Goal: Task Accomplishment & Management: Complete application form

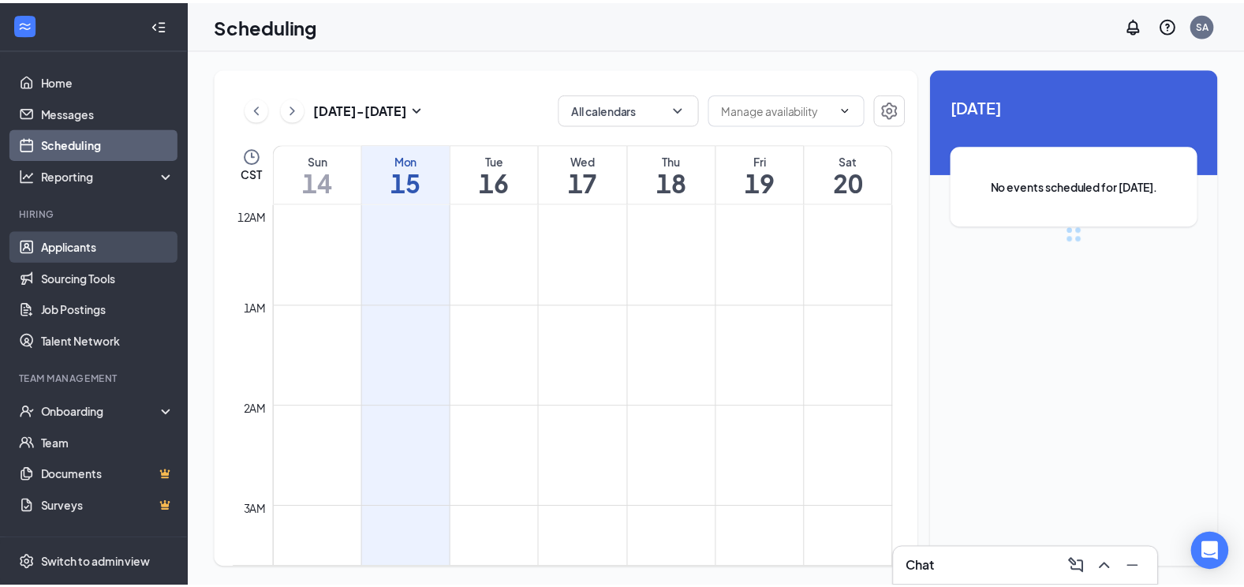
scroll to position [775, 0]
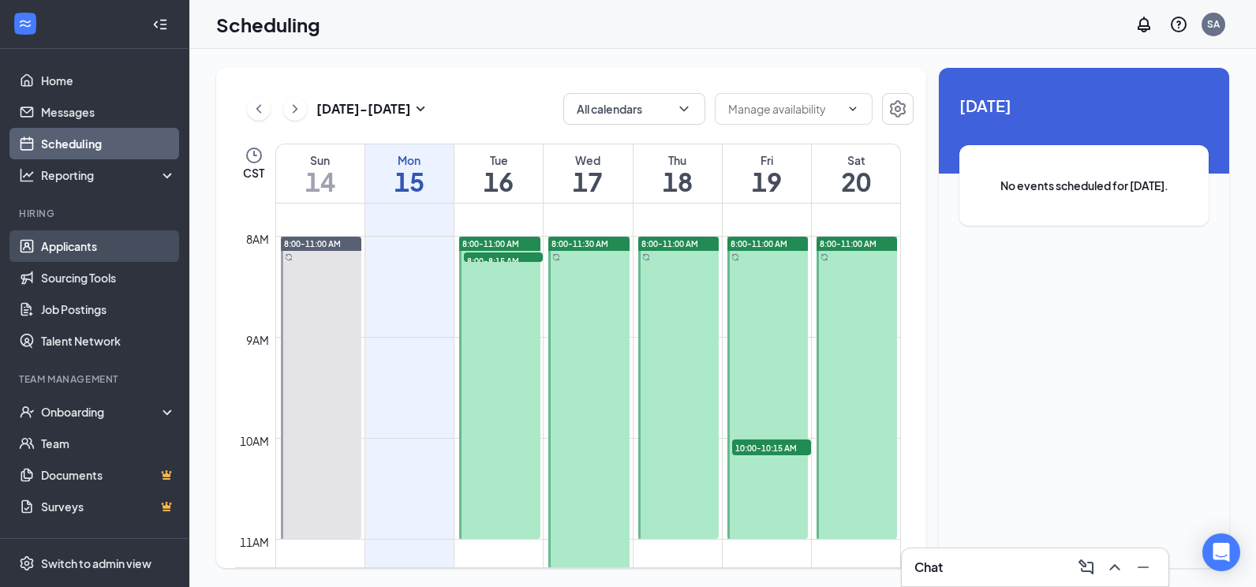
click at [107, 245] on link "Applicants" at bounding box center [108, 246] width 135 height 32
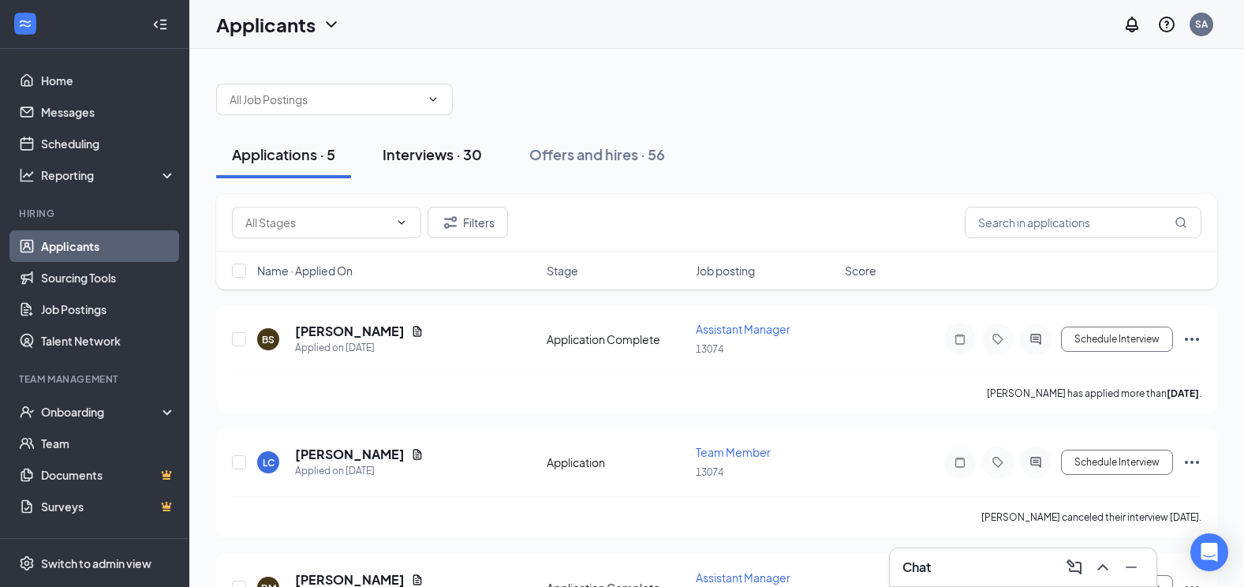
click at [442, 156] on div "Interviews · 30" at bounding box center [432, 154] width 99 height 20
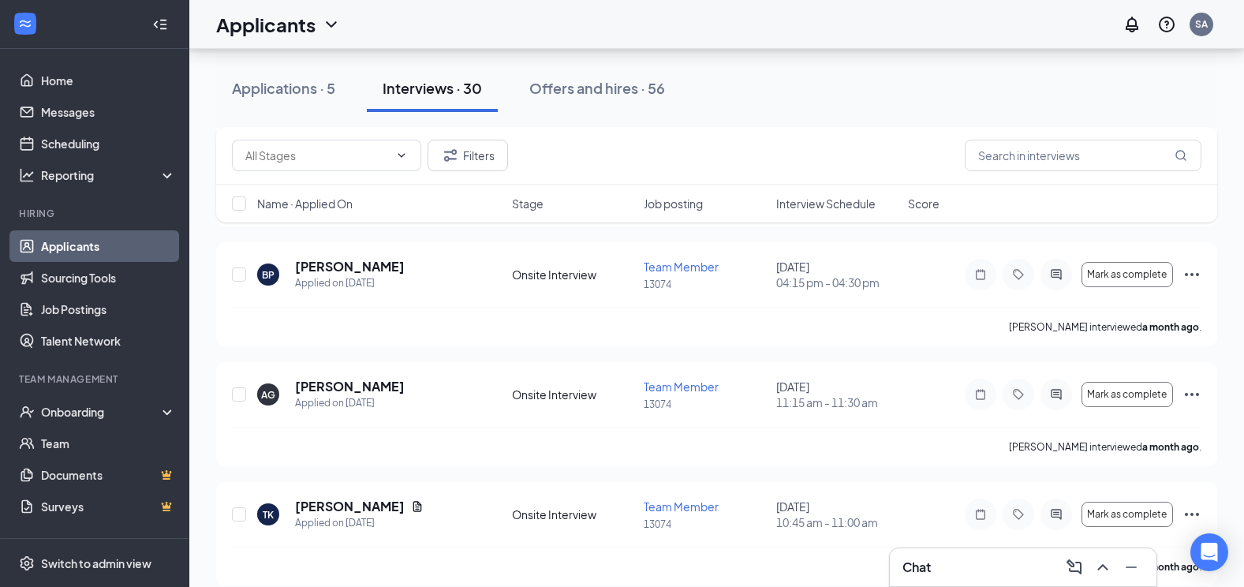
scroll to position [3319, 0]
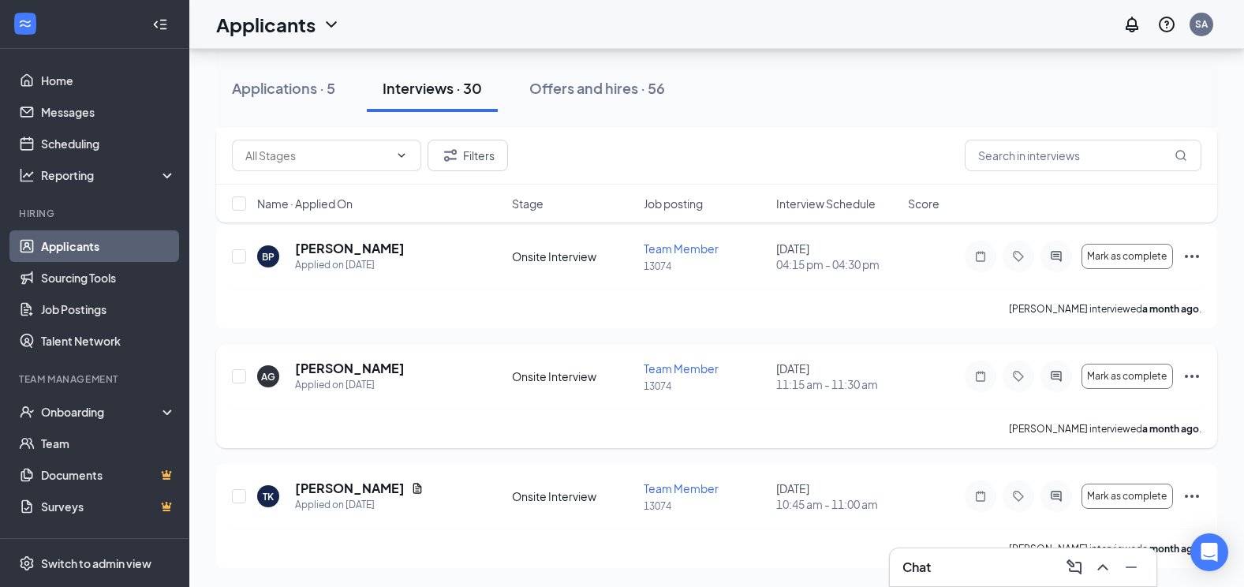
click at [1194, 377] on icon "Ellipses" at bounding box center [1191, 376] width 19 height 19
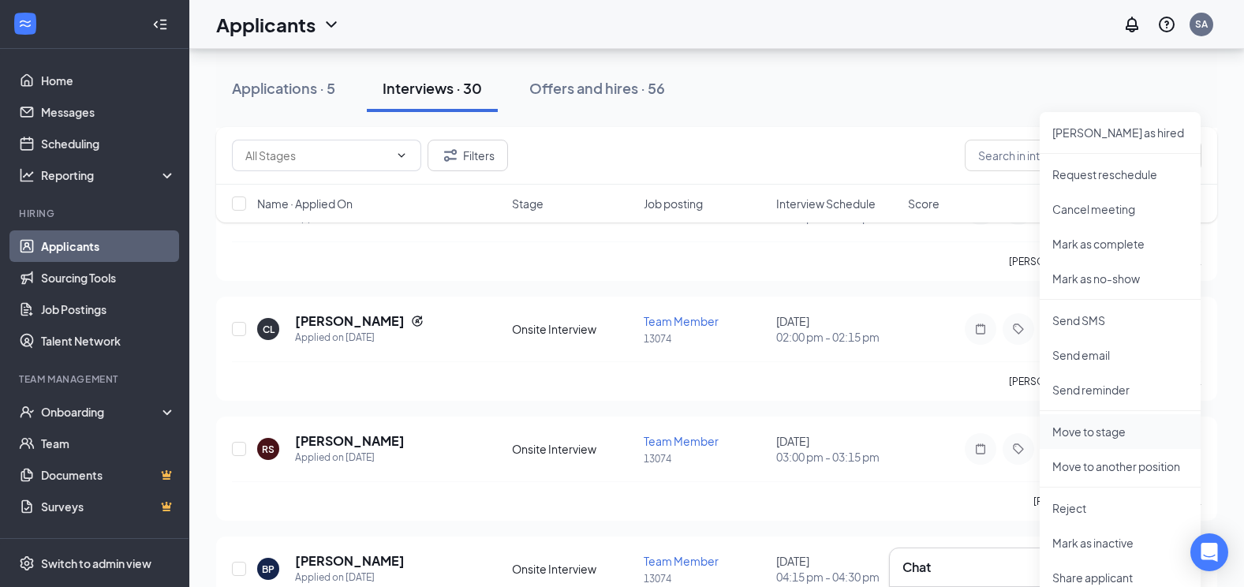
scroll to position [3003, 0]
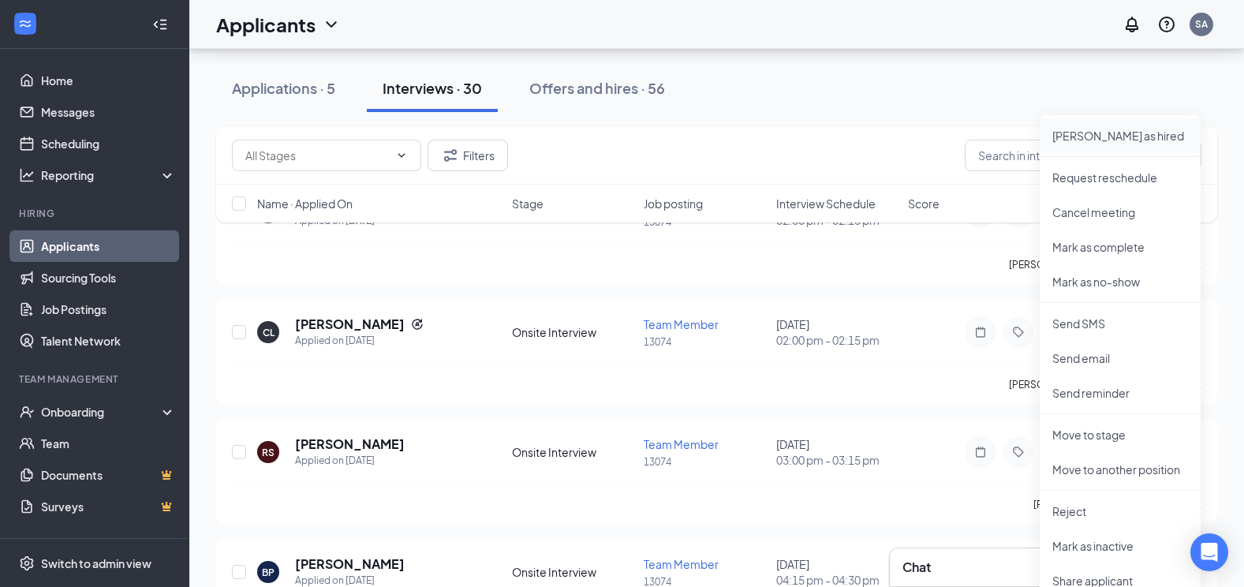
click at [1111, 135] on p "[PERSON_NAME] as hired" at bounding box center [1120, 136] width 136 height 16
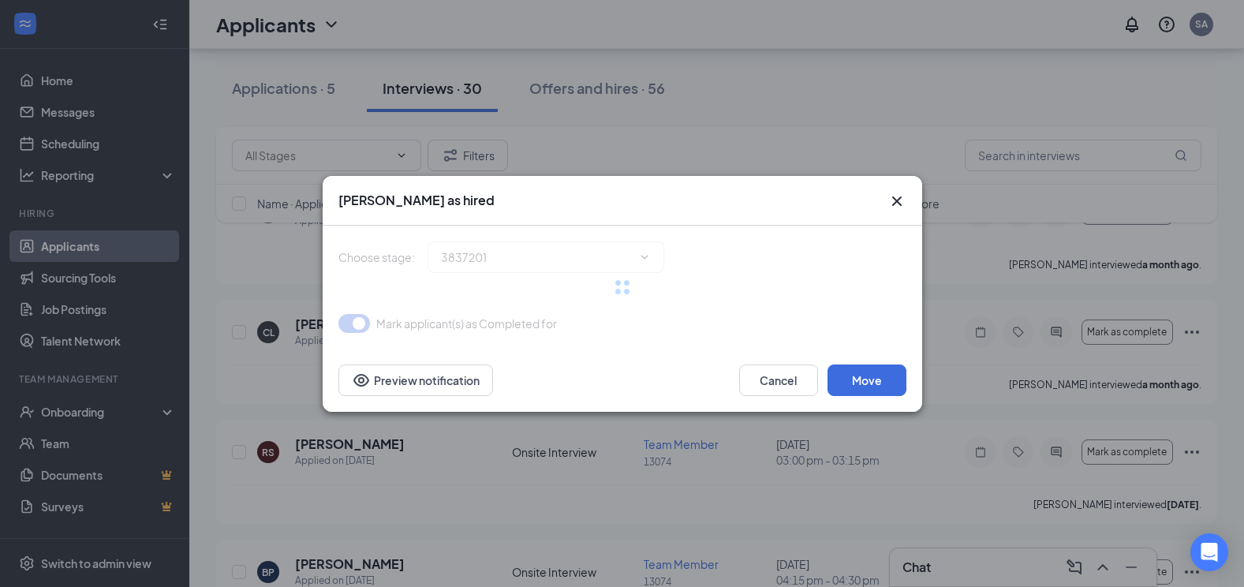
type input "Hiring Complete (final stage)"
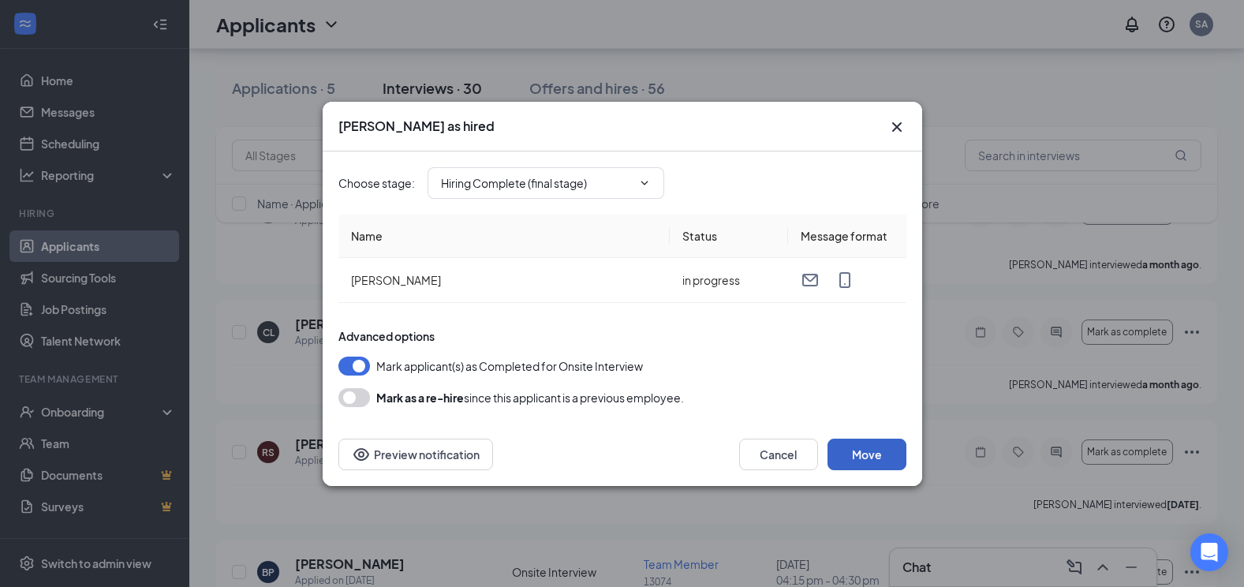
click at [856, 446] on button "Move" at bounding box center [866, 455] width 79 height 32
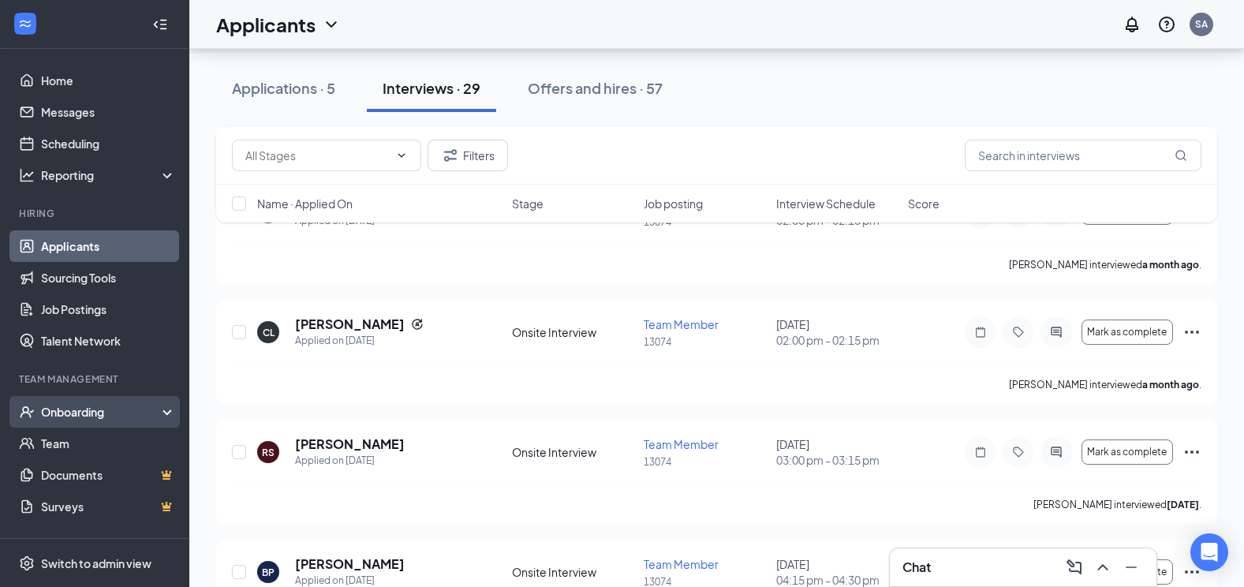
click at [117, 407] on div "Onboarding" at bounding box center [101, 412] width 121 height 16
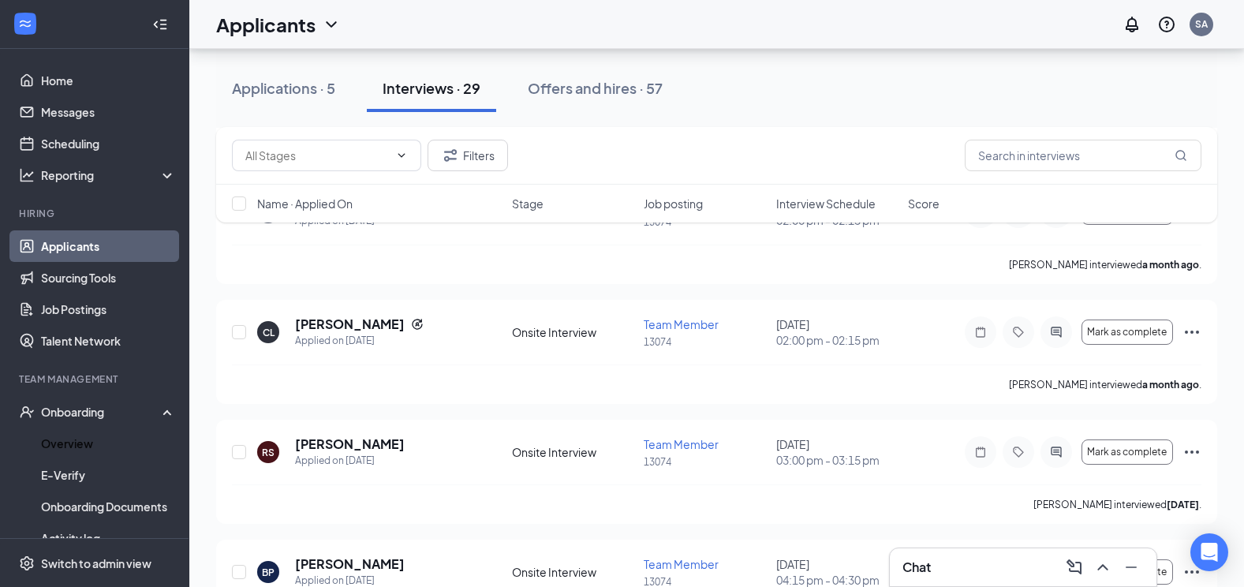
drag, startPoint x: 103, startPoint y: 443, endPoint x: 191, endPoint y: 372, distance: 113.3
click at [103, 443] on link "Overview" at bounding box center [108, 444] width 135 height 32
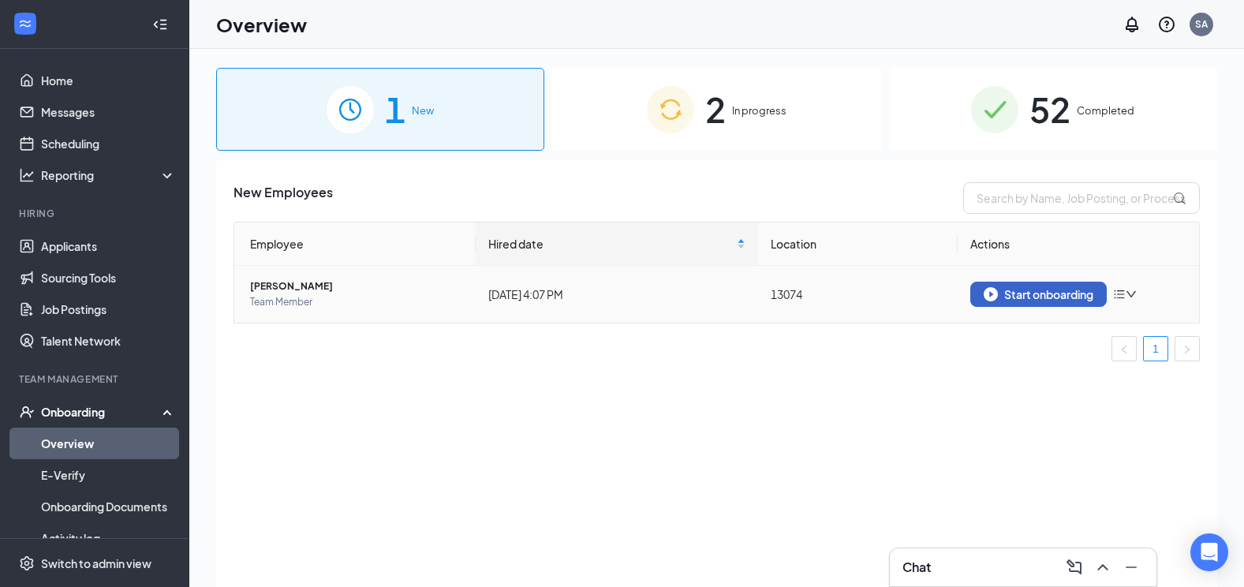
click at [1006, 293] on div "Start onboarding" at bounding box center [1039, 294] width 110 height 14
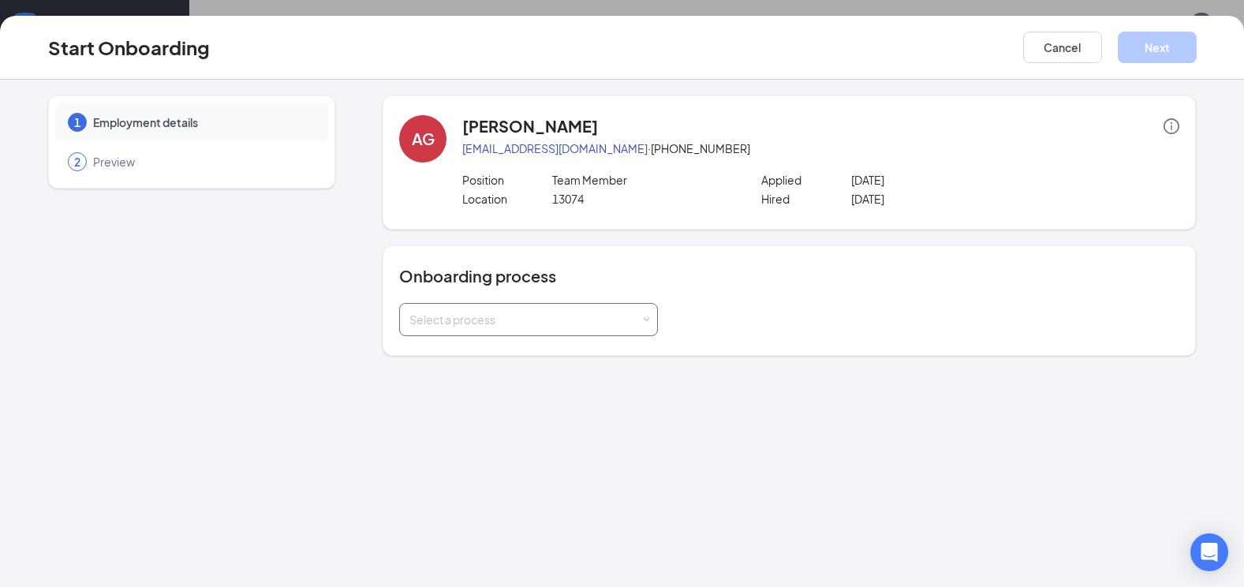
click at [508, 312] on div "Select a process" at bounding box center [524, 320] width 231 height 16
click at [490, 377] on span "[US_STATE] Address Onboarding" at bounding box center [489, 381] width 168 height 14
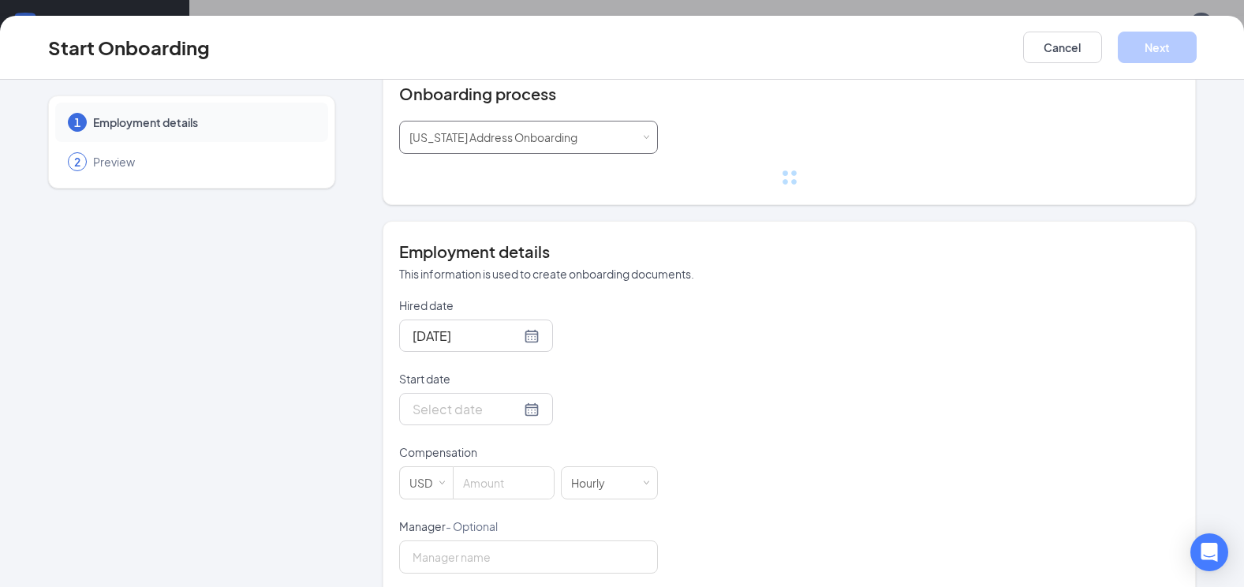
scroll to position [261, 0]
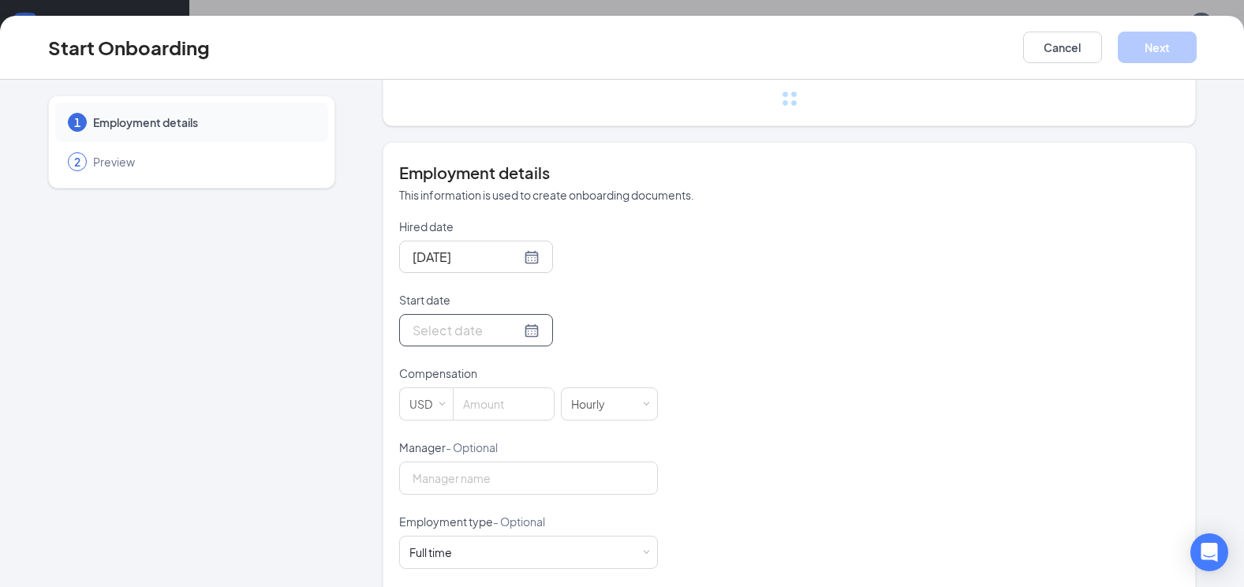
click at [510, 334] on div at bounding box center [476, 330] width 127 height 20
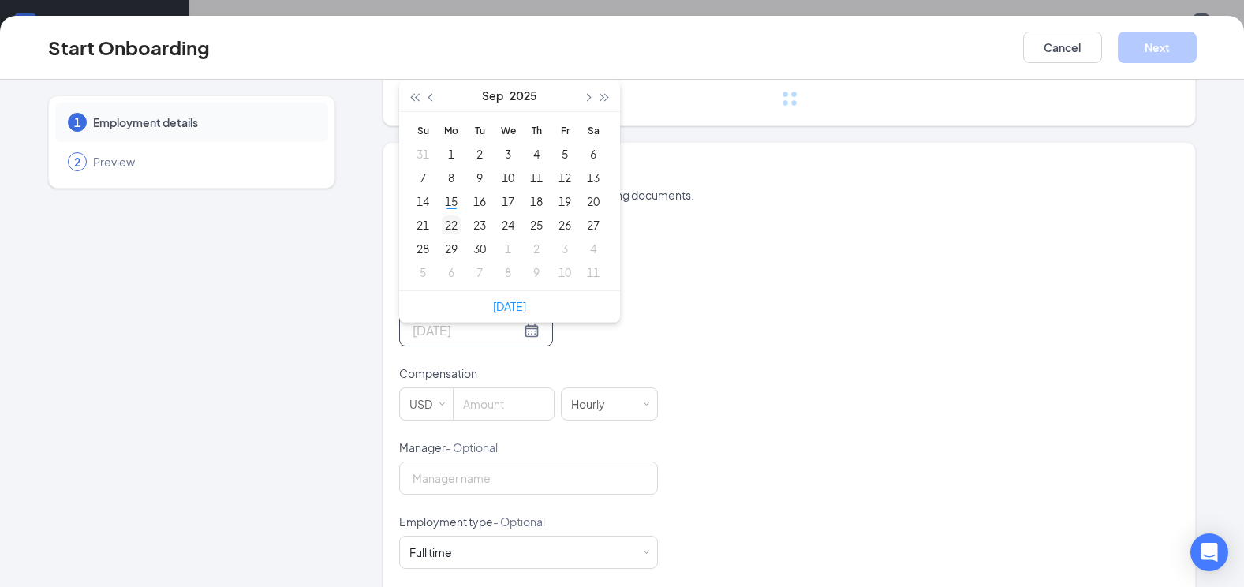
type input "[DATE]"
click at [445, 229] on div "22" at bounding box center [451, 224] width 19 height 19
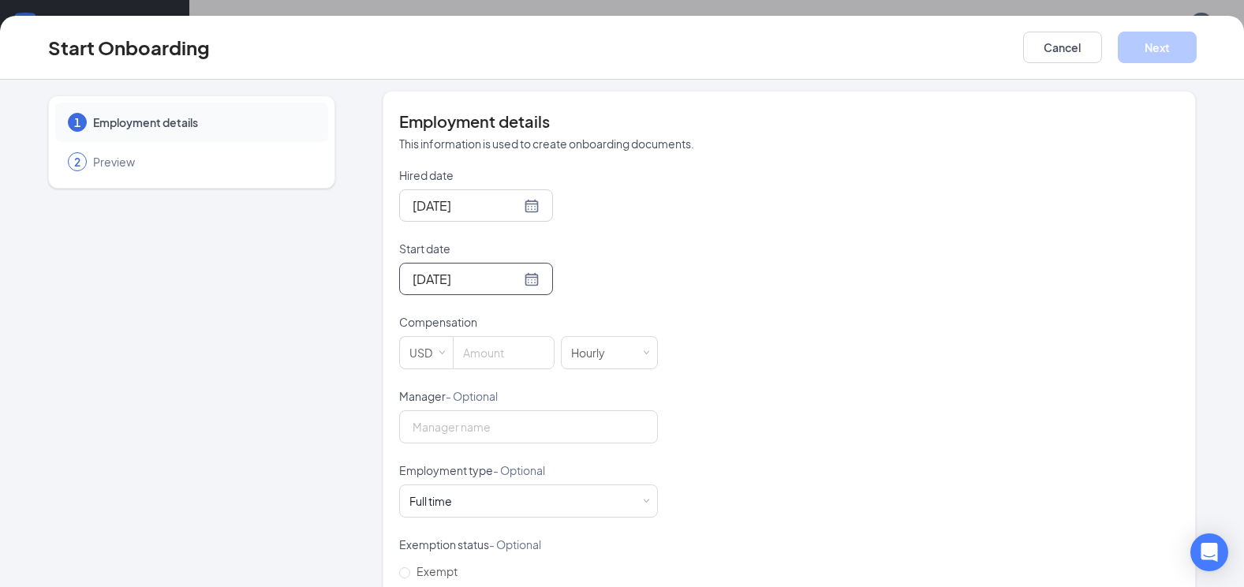
scroll to position [340, 0]
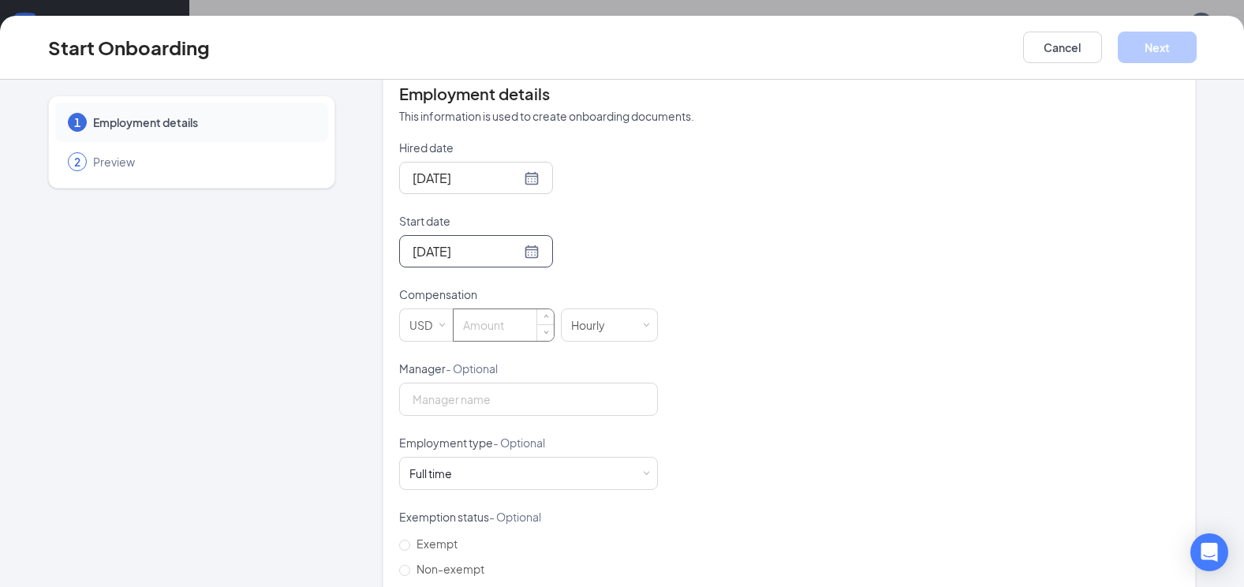
click at [519, 323] on input at bounding box center [504, 325] width 100 height 32
type input "1500"
click at [480, 399] on input "Manager - Optional" at bounding box center [528, 399] width 259 height 33
type input "[PERSON_NAME]"
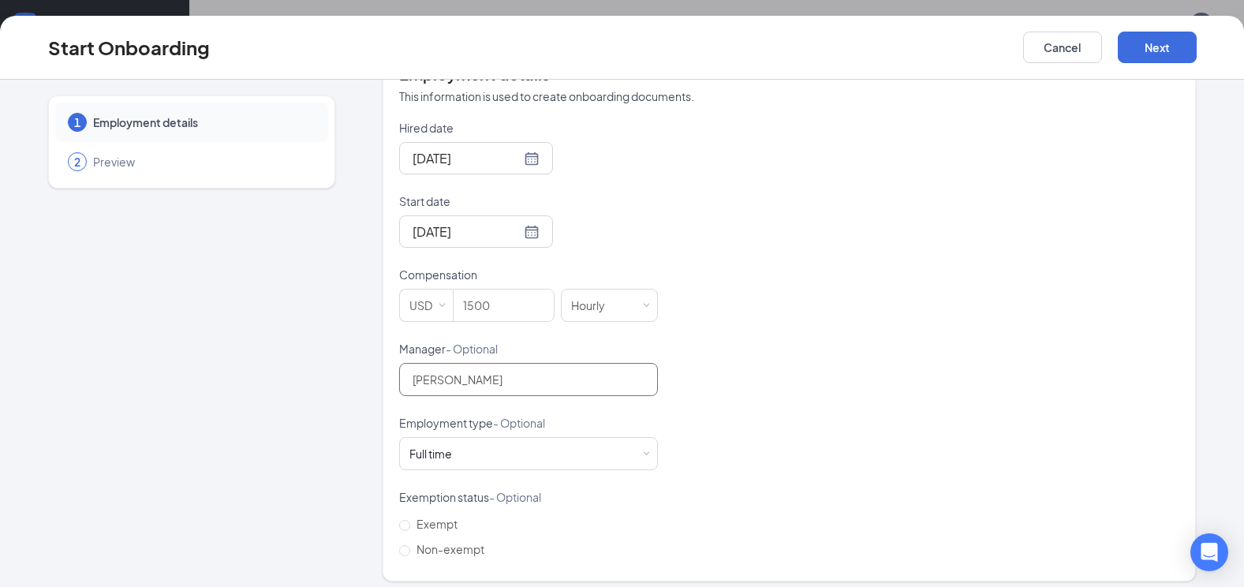
scroll to position [370, 0]
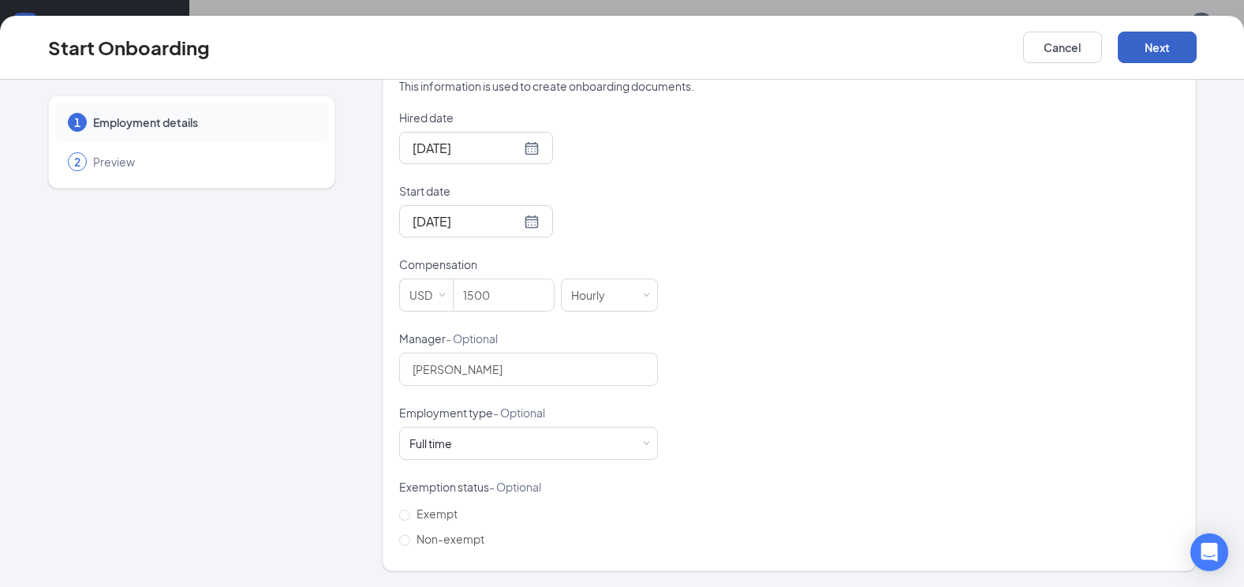
click at [1133, 50] on button "Next" at bounding box center [1157, 48] width 79 height 32
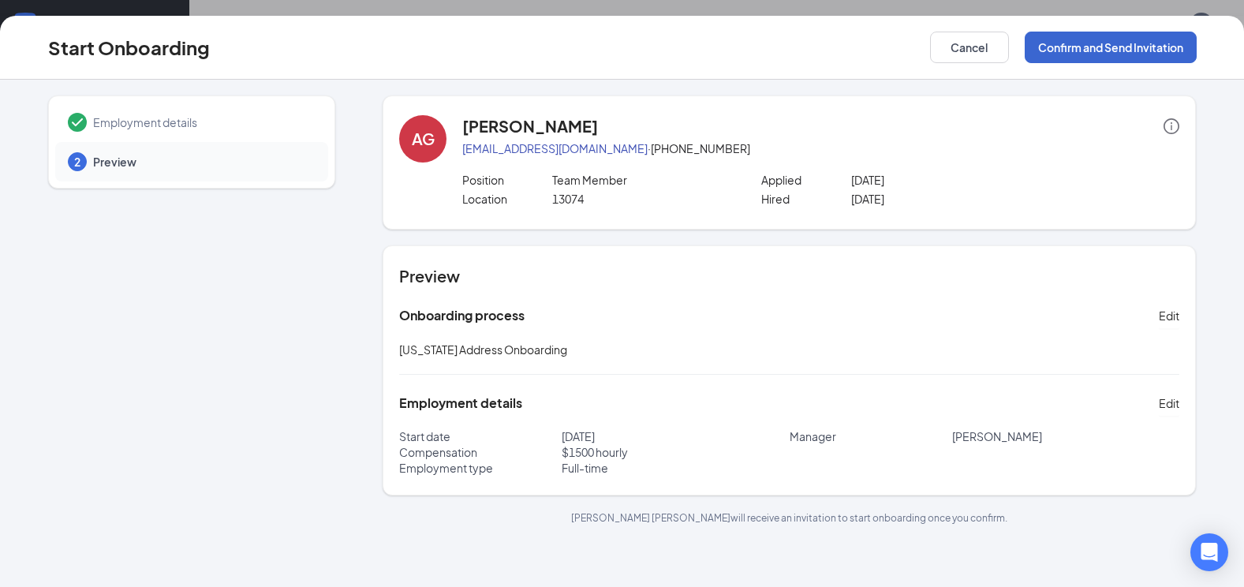
scroll to position [0, 0]
click at [1103, 47] on button "Confirm and Send Invitation" at bounding box center [1111, 48] width 172 height 32
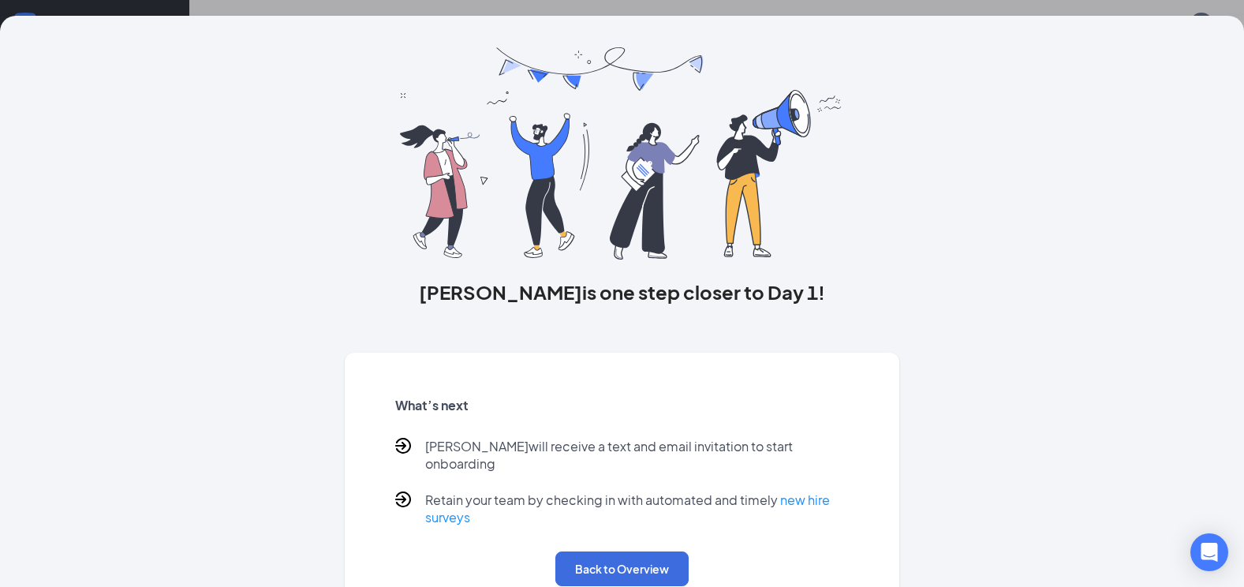
scroll to position [60, 0]
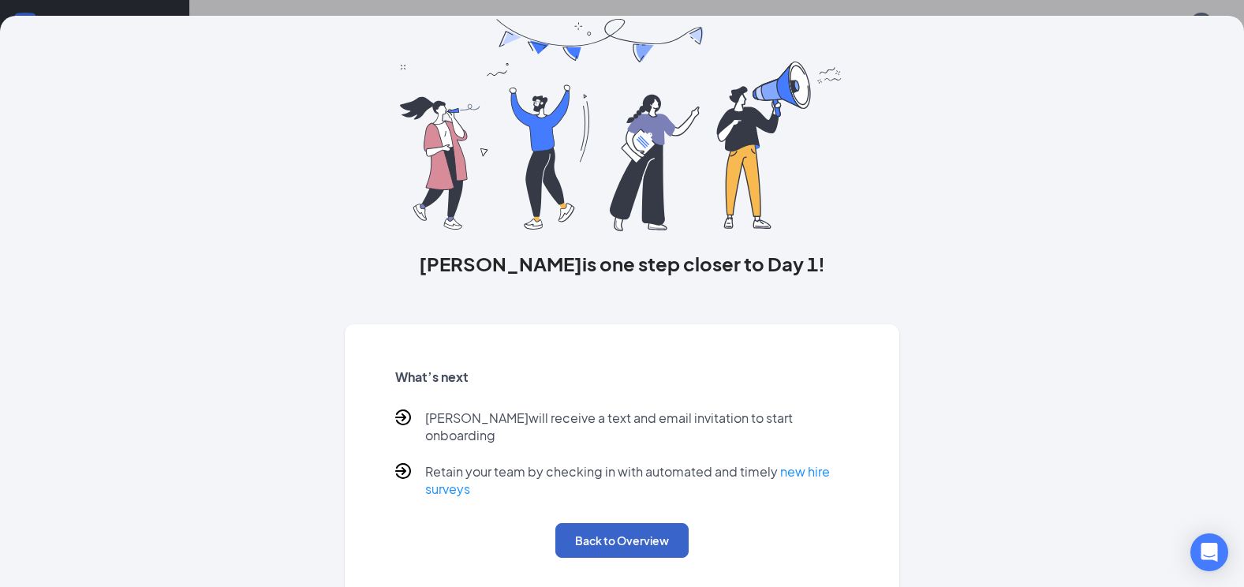
click at [637, 530] on button "Back to Overview" at bounding box center [621, 540] width 133 height 35
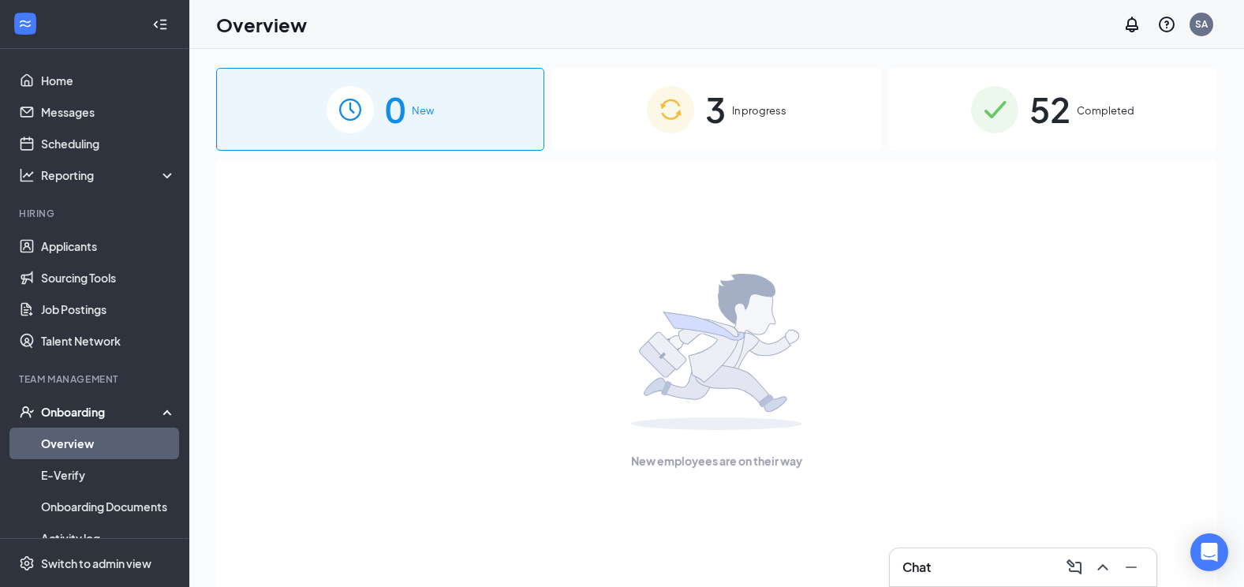
click at [690, 102] on img at bounding box center [670, 109] width 47 height 47
